Goal: Transaction & Acquisition: Purchase product/service

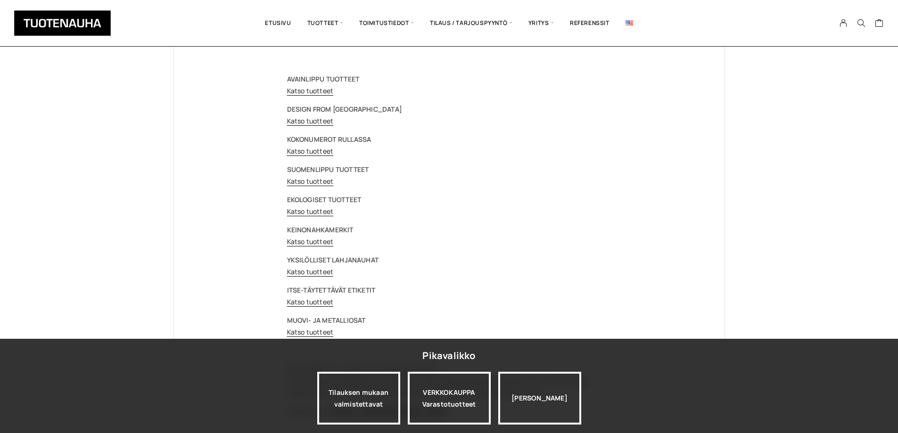
scroll to position [189, 0]
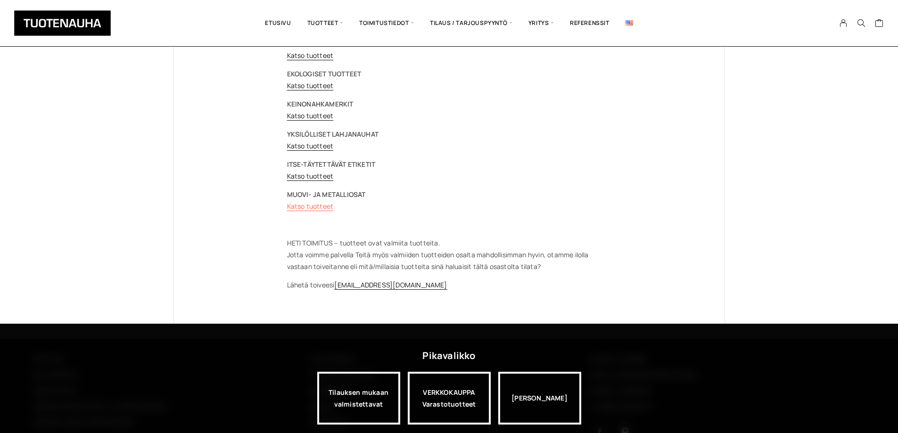
click at [319, 205] on link "Katso tuotteet" at bounding box center [310, 206] width 47 height 9
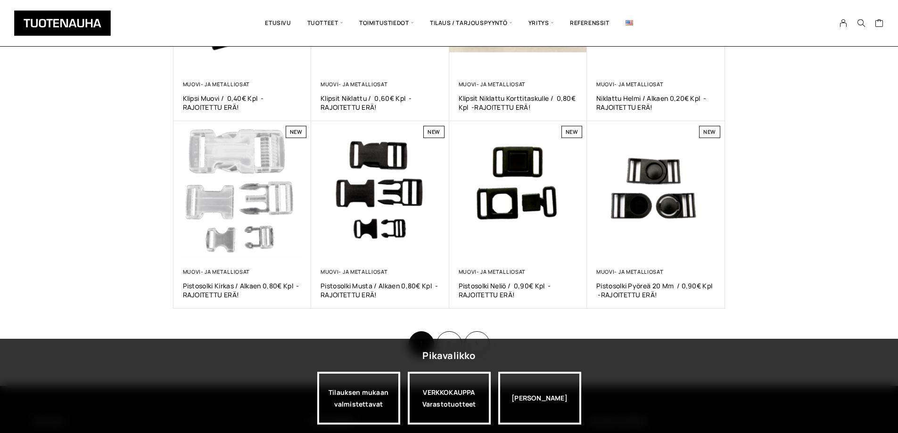
scroll to position [519, 0]
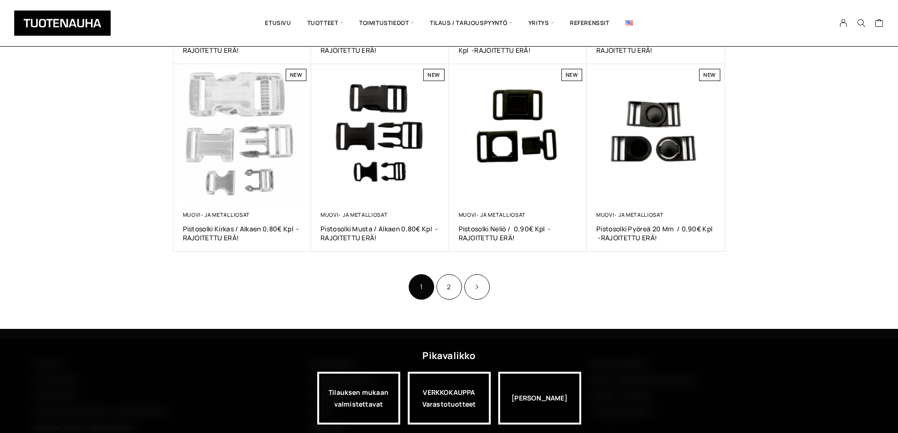
click at [463, 286] on ul "1 2" at bounding box center [448, 287] width 83 height 28
click at [472, 285] on link "Product Pagination" at bounding box center [476, 286] width 25 height 25
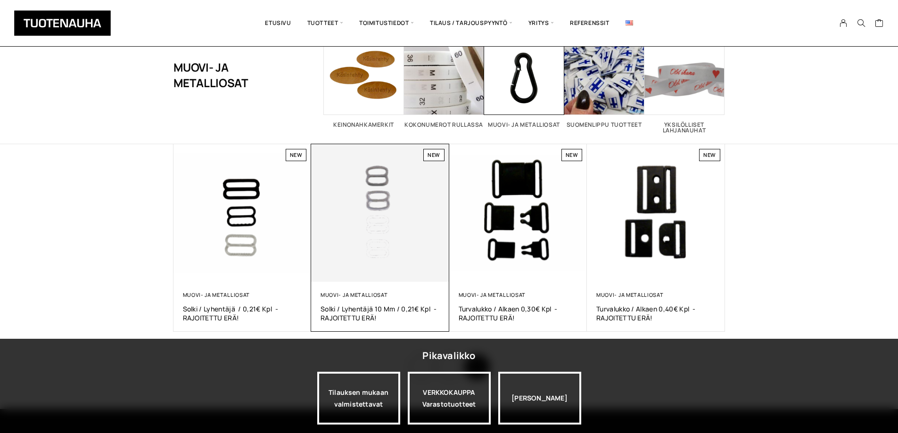
scroll to position [109, 0]
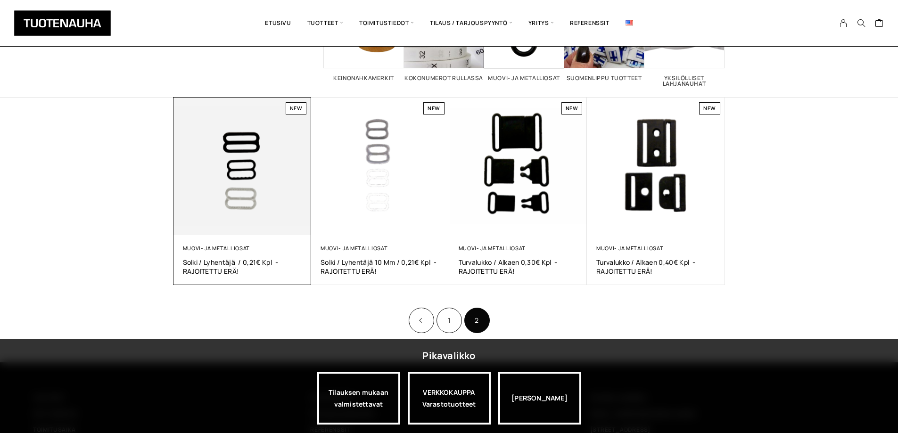
click at [236, 174] on img at bounding box center [242, 167] width 138 height 138
